Goal: Task Accomplishment & Management: Use online tool/utility

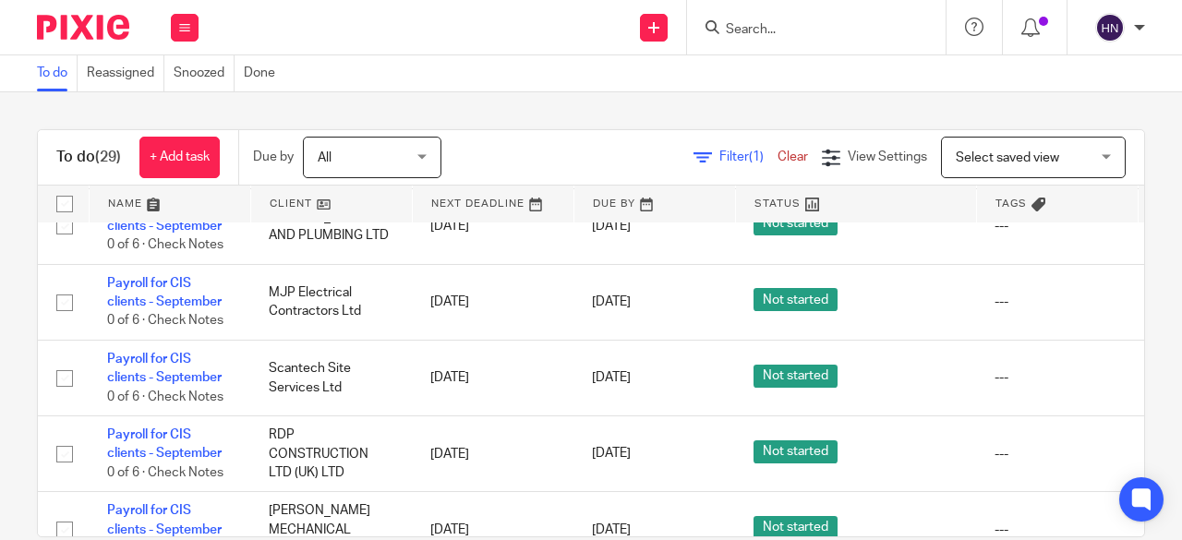
scroll to position [831, 0]
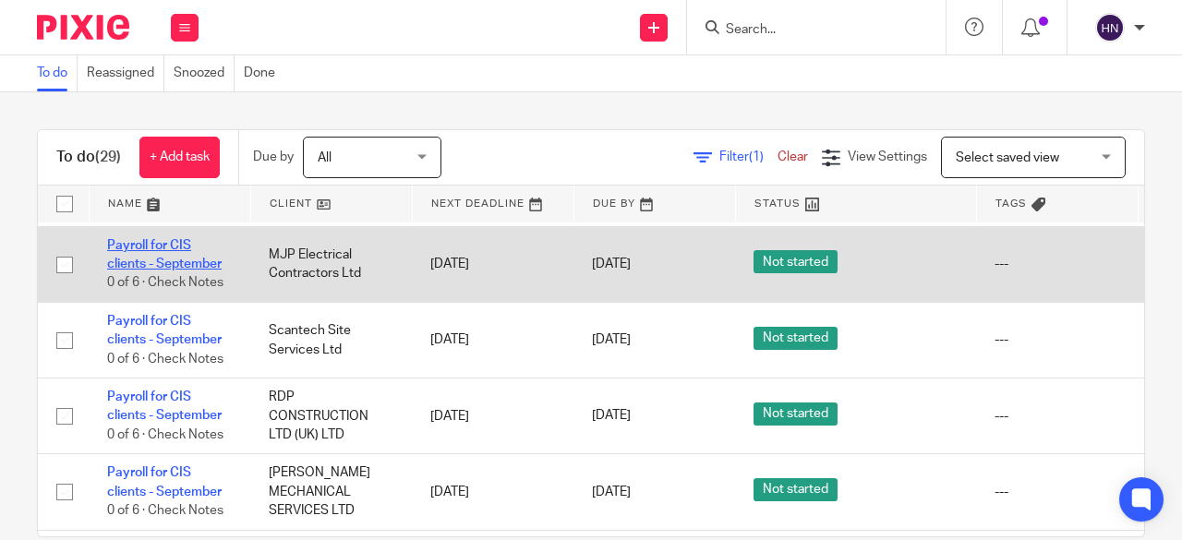
click at [131, 243] on link "Payroll for CIS clients - September" at bounding box center [164, 254] width 114 height 31
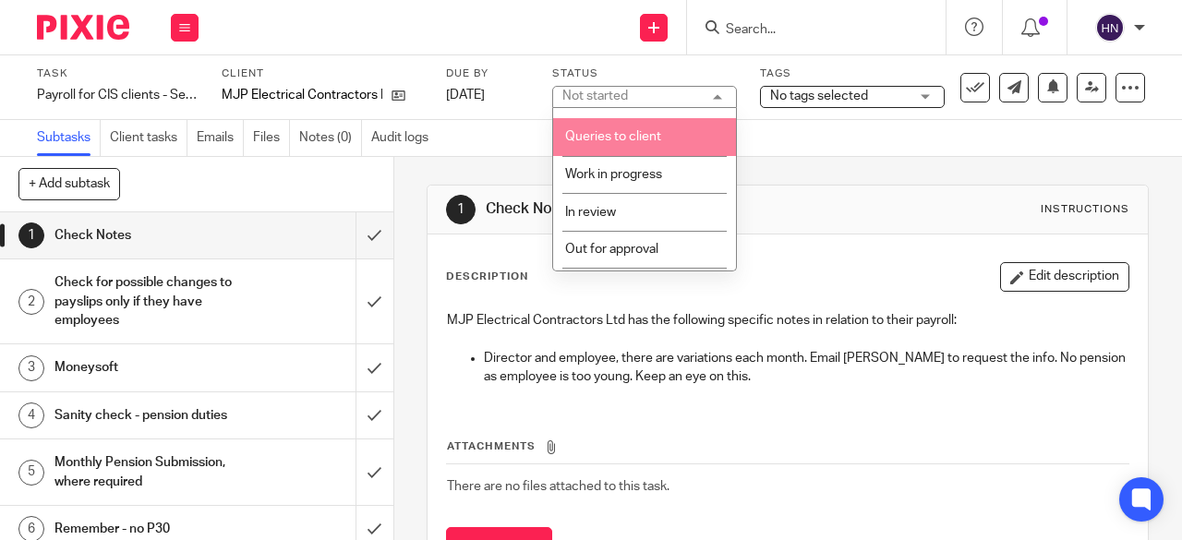
scroll to position [185, 0]
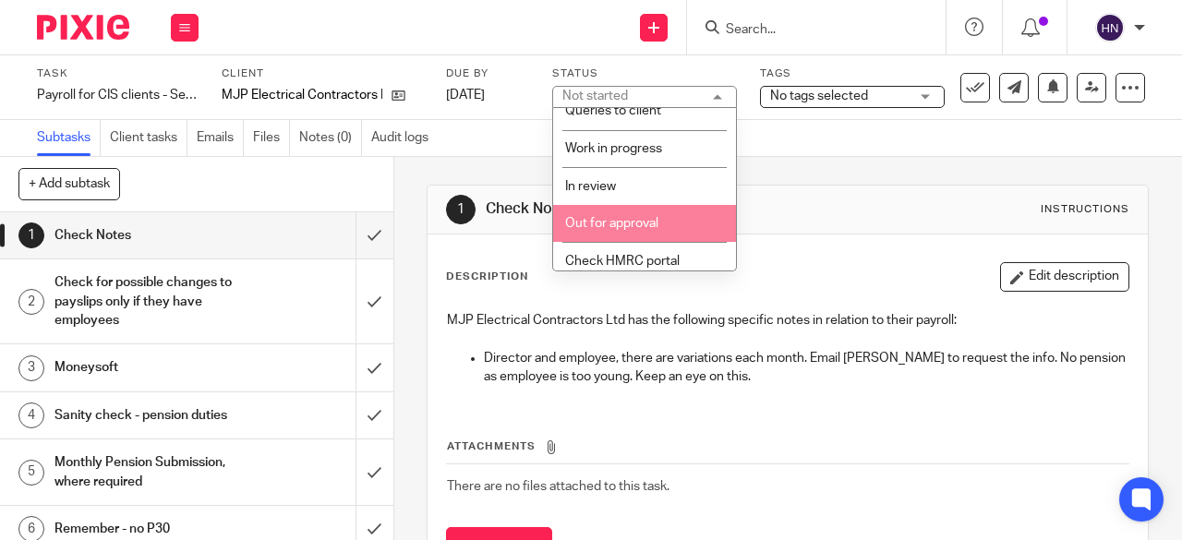
click at [604, 213] on li "Out for approval" at bounding box center [644, 224] width 183 height 38
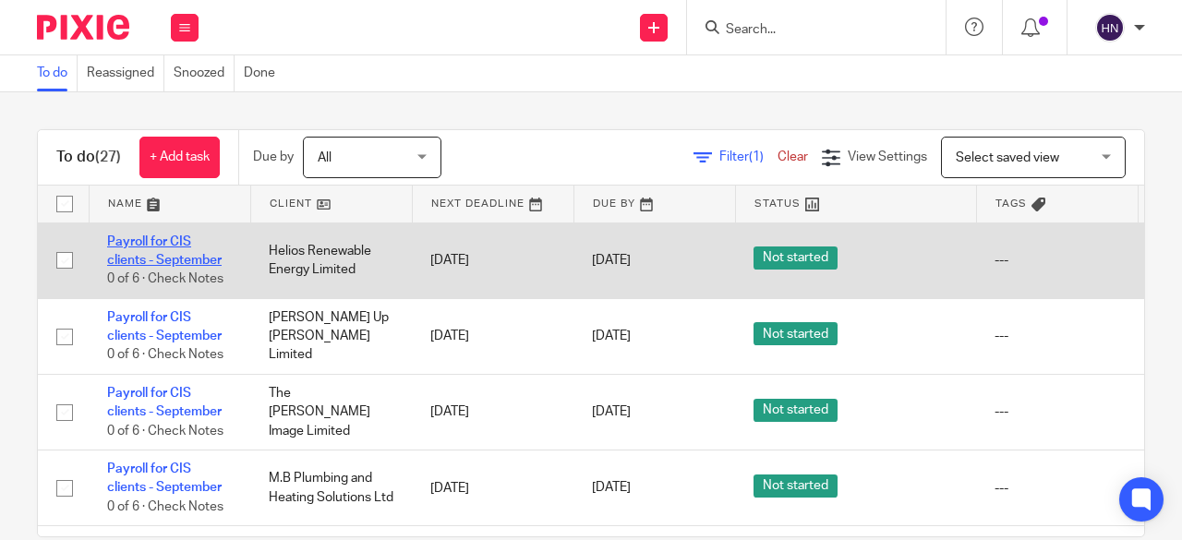
click at [125, 244] on link "Payroll for CIS clients - September" at bounding box center [164, 250] width 114 height 31
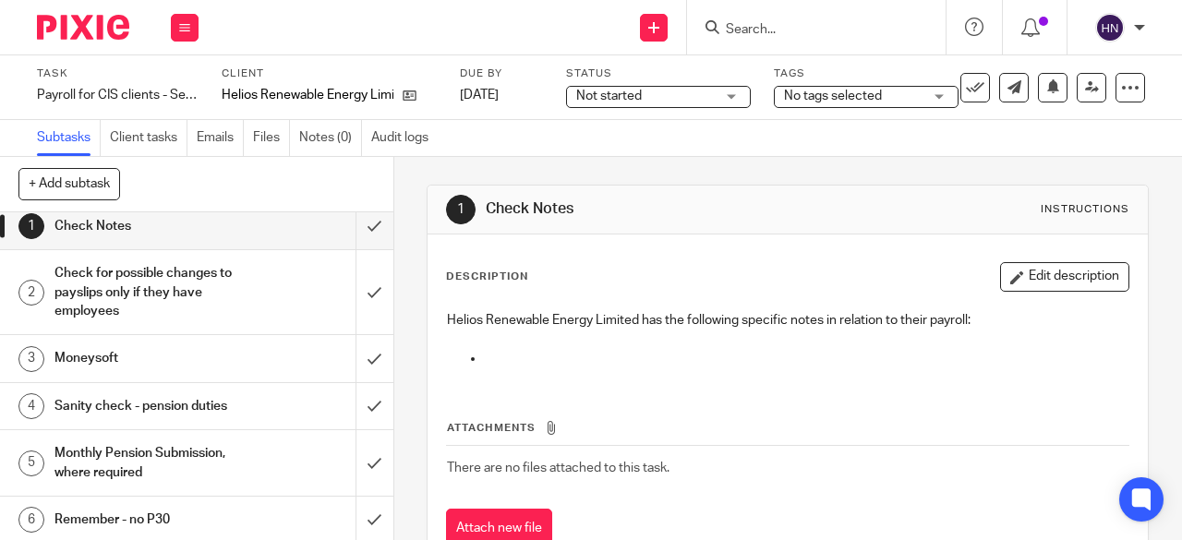
scroll to position [11, 0]
click at [131, 306] on h1 "Check for possible changes to payslips only if they have employees" at bounding box center [148, 291] width 188 height 66
